Goal: Browse casually

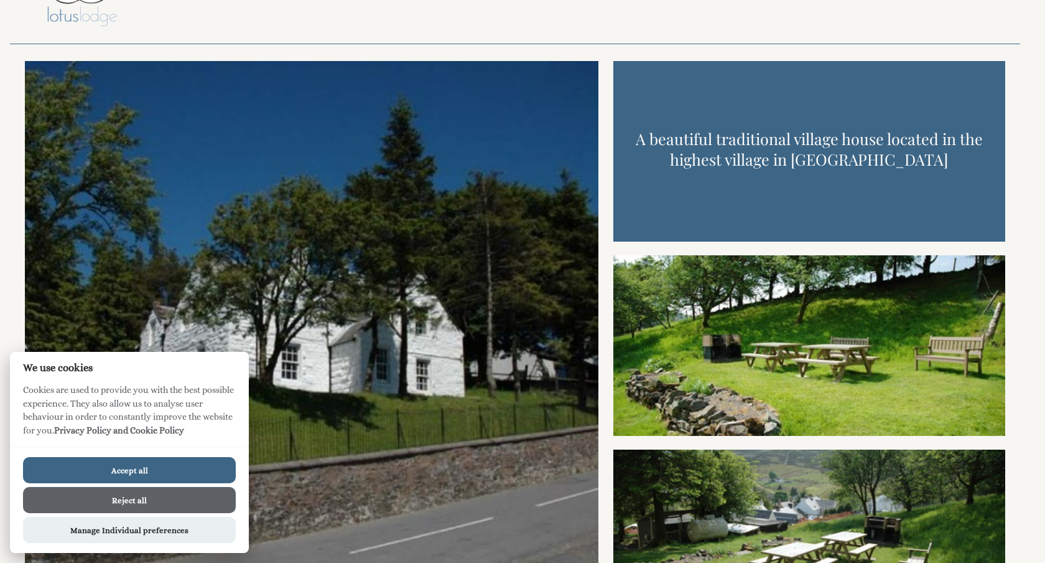
scroll to position [68, 0]
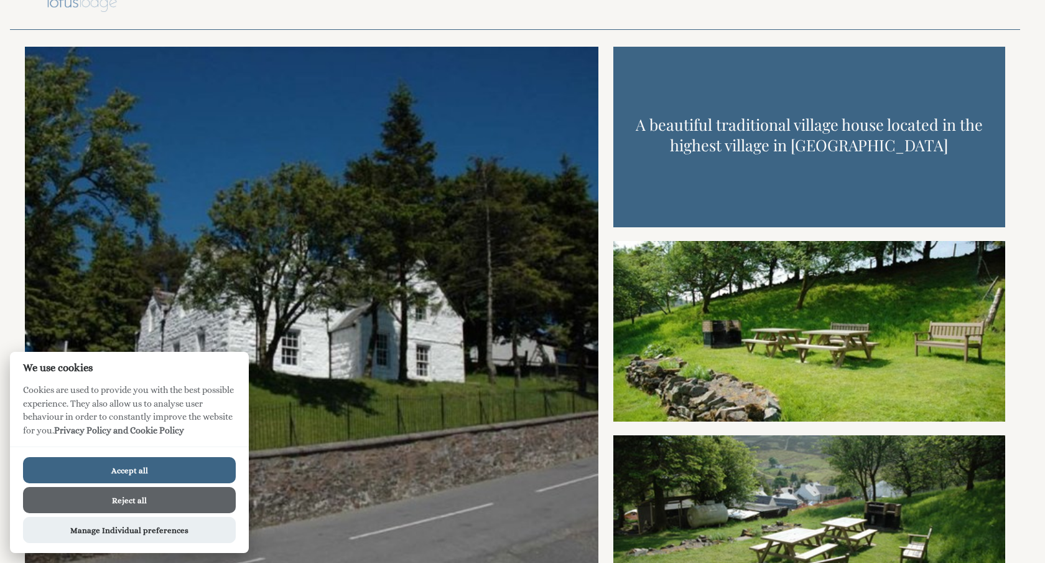
click at [147, 492] on button "Reject all" at bounding box center [129, 500] width 213 height 26
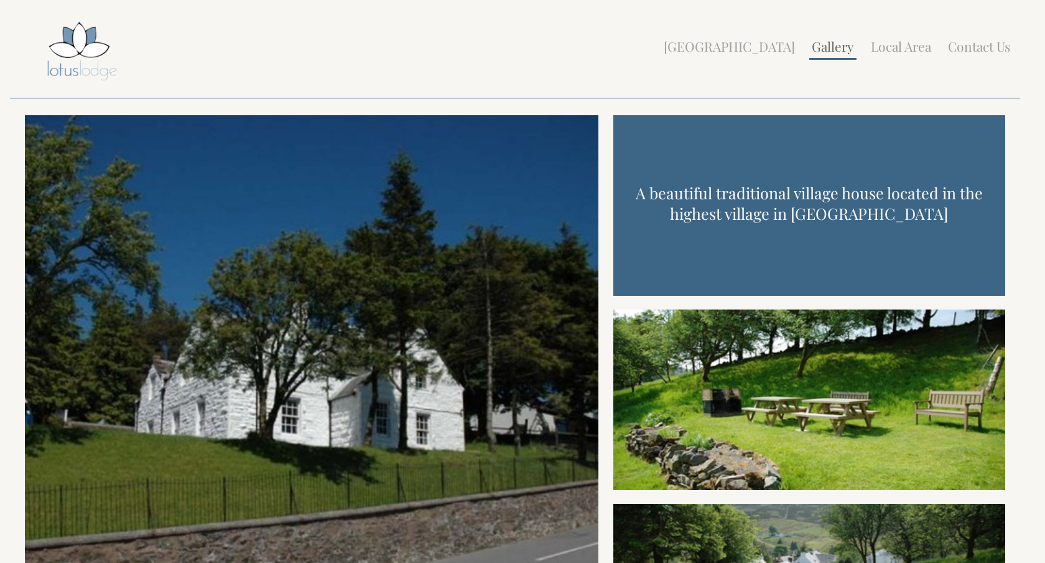
click at [838, 50] on link "Gallery" at bounding box center [833, 45] width 42 height 17
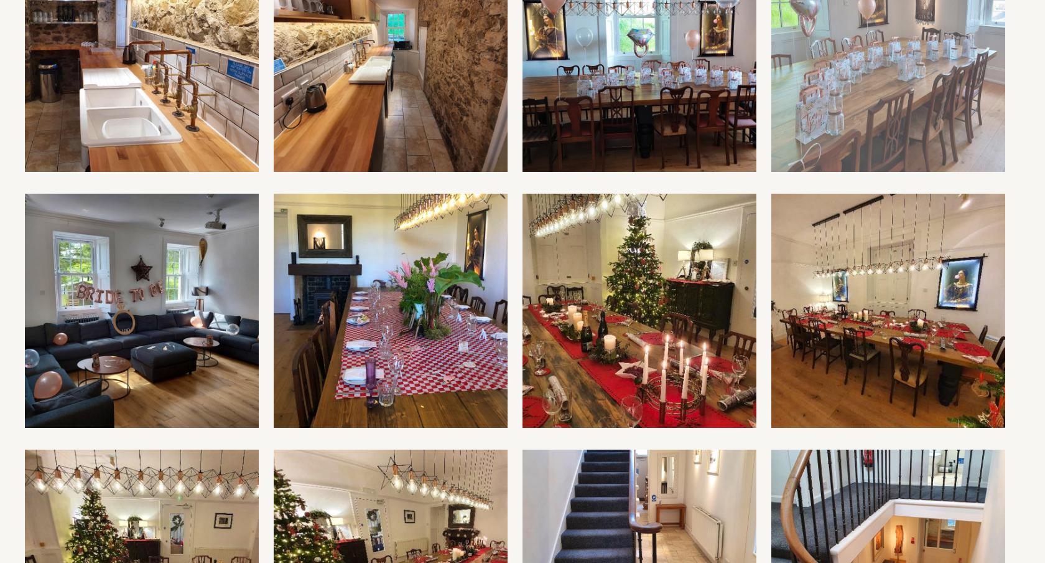
scroll to position [1248, 0]
